Goal: Information Seeking & Learning: Check status

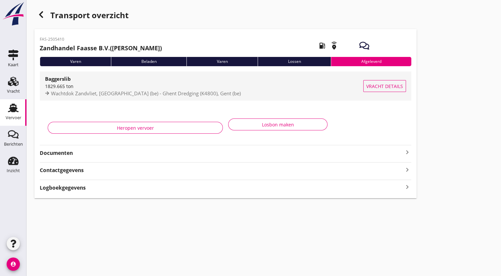
click at [384, 88] on span "Vracht details" at bounding box center [384, 86] width 37 height 7
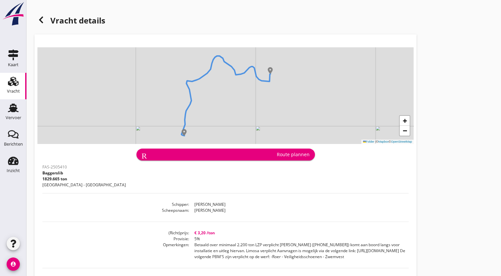
click at [15, 83] on use at bounding box center [13, 81] width 11 height 9
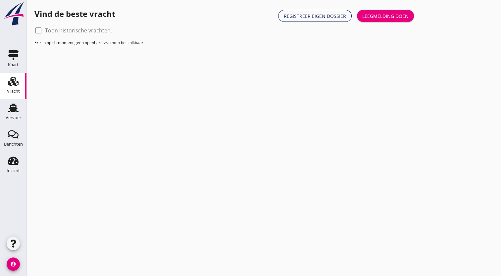
click at [14, 95] on div "Vracht" at bounding box center [13, 91] width 13 height 9
click at [14, 112] on use at bounding box center [13, 108] width 11 height 9
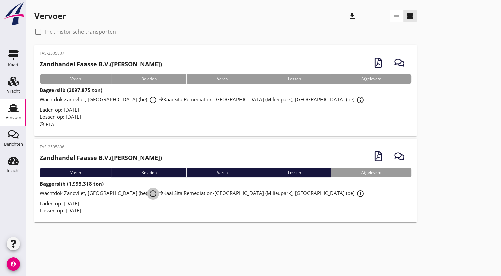
click at [149, 193] on icon "info_outline" at bounding box center [153, 194] width 8 height 8
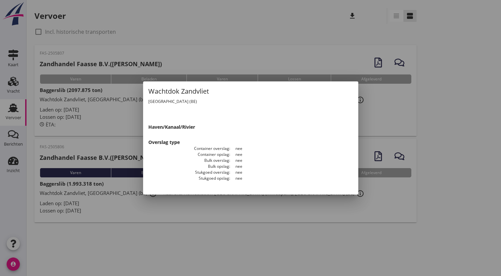
click at [175, 224] on div at bounding box center [250, 138] width 501 height 276
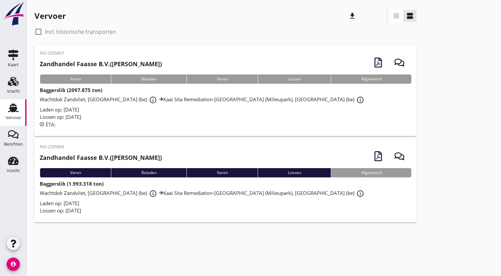
click at [274, 200] on div "Laden op: [DATE]" at bounding box center [226, 204] width 372 height 8
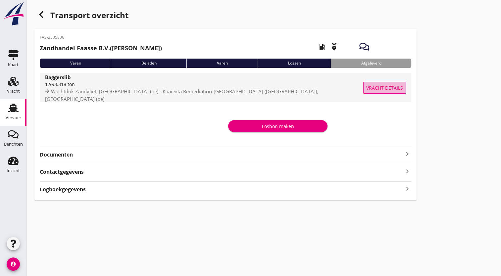
click at [388, 88] on span "Vracht details" at bounding box center [384, 87] width 37 height 7
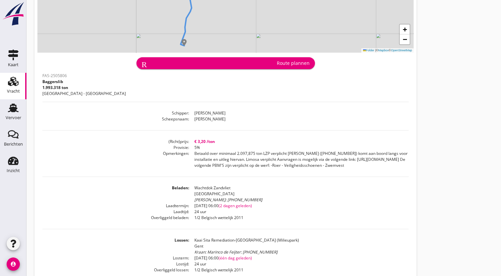
scroll to position [93, 0]
